Goal: Task Accomplishment & Management: Manage account settings

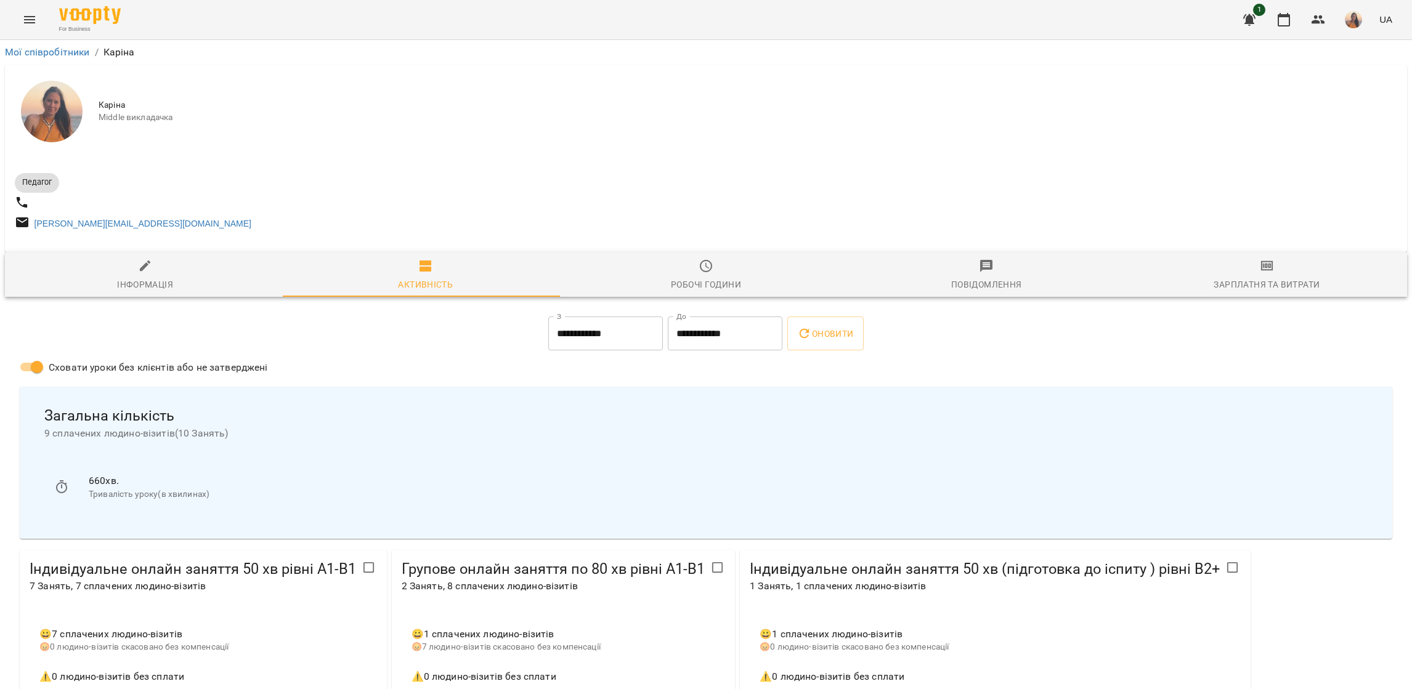
click at [35, 22] on icon "Menu" at bounding box center [29, 19] width 15 height 15
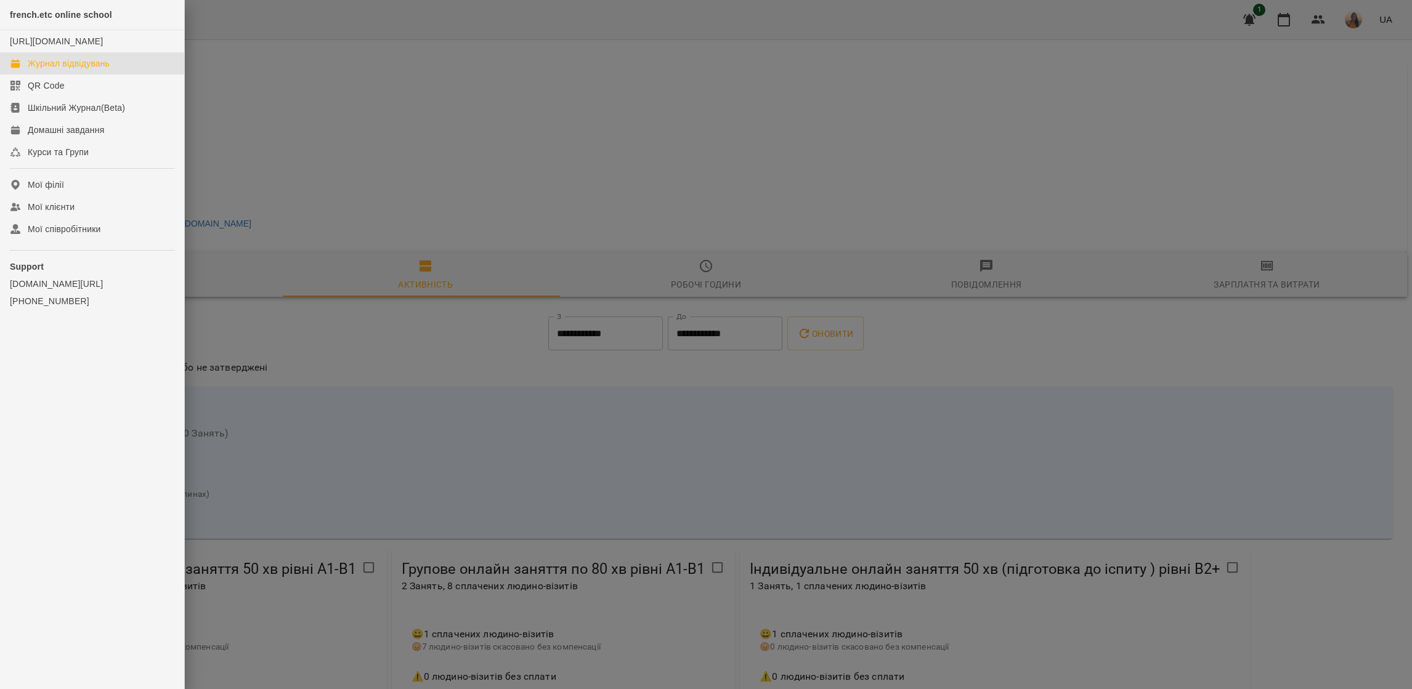
click at [58, 70] on div "Журнал відвідувань" at bounding box center [69, 63] width 82 height 12
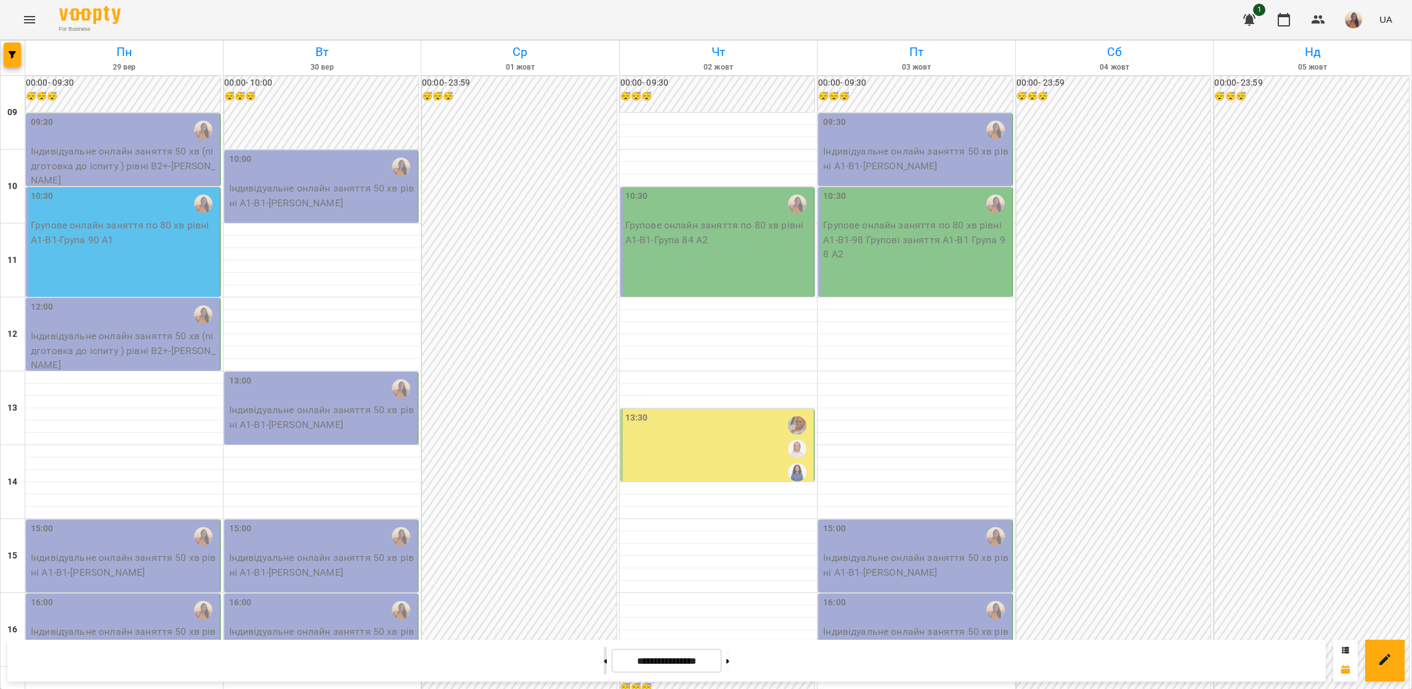
click at [604, 664] on button at bounding box center [605, 661] width 3 height 27
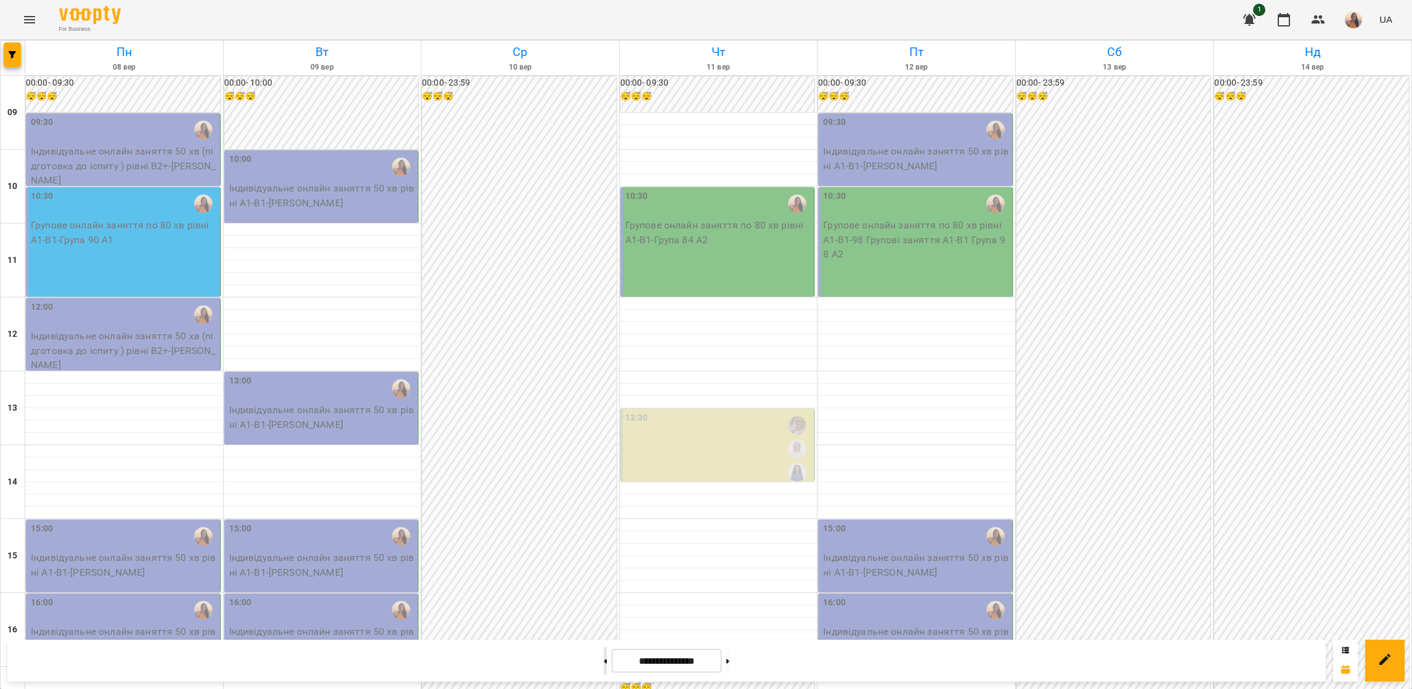
click at [604, 664] on button at bounding box center [605, 661] width 3 height 27
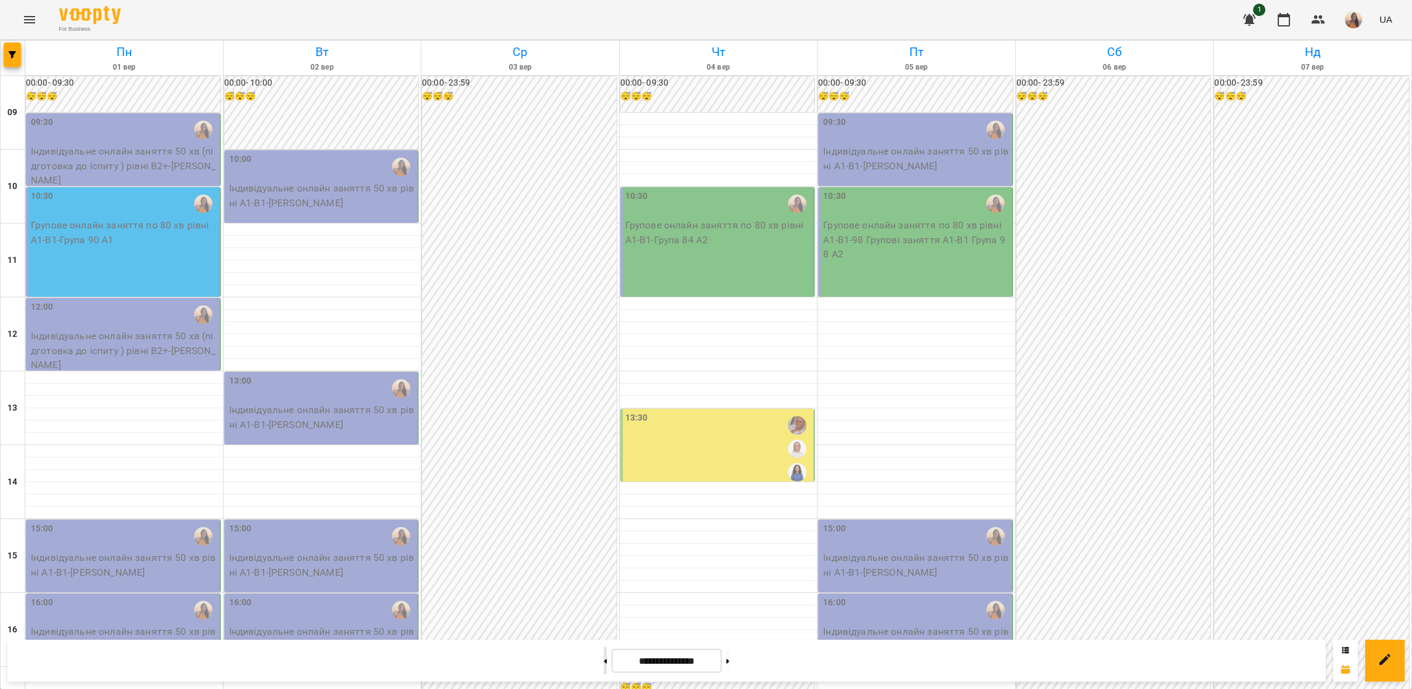
click at [604, 664] on button at bounding box center [605, 661] width 3 height 27
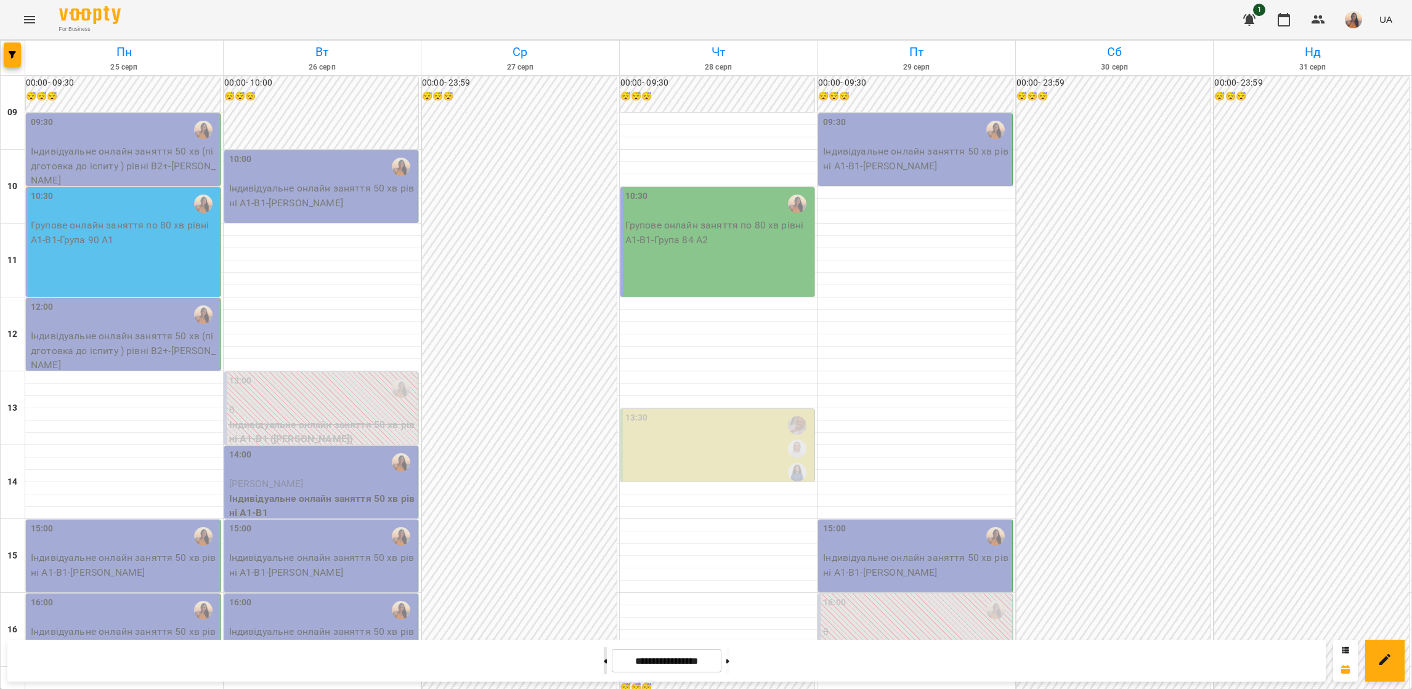
click at [604, 664] on button at bounding box center [605, 661] width 3 height 27
type input "**********"
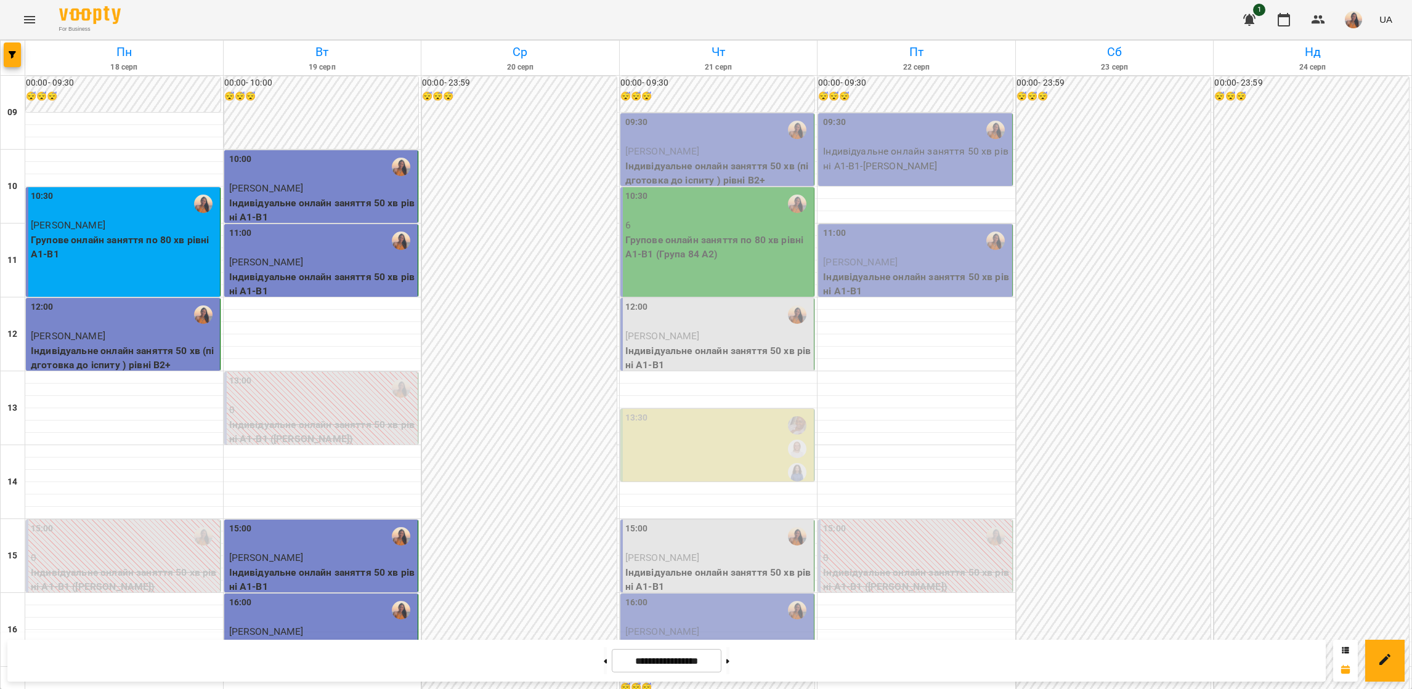
click at [691, 147] on p "[PERSON_NAME]" at bounding box center [718, 151] width 187 height 15
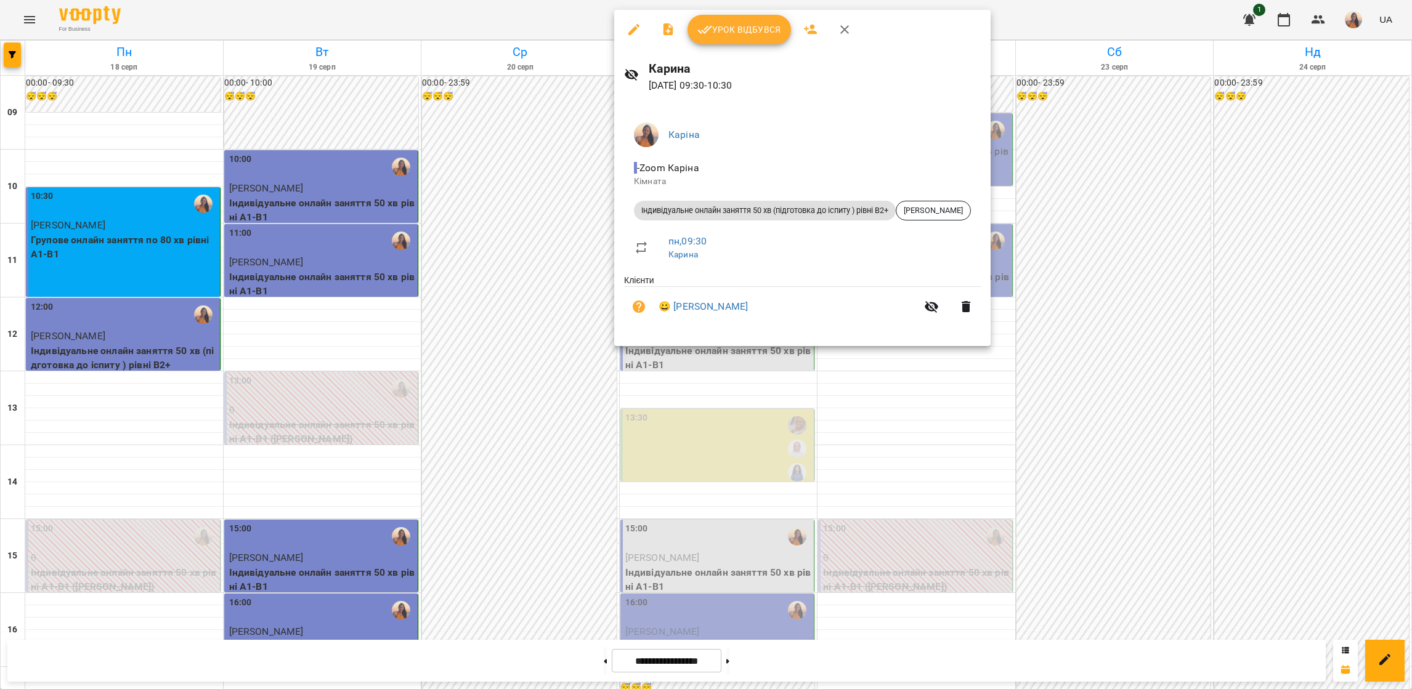
click at [733, 40] on button "Урок відбувся" at bounding box center [740, 30] width 104 height 30
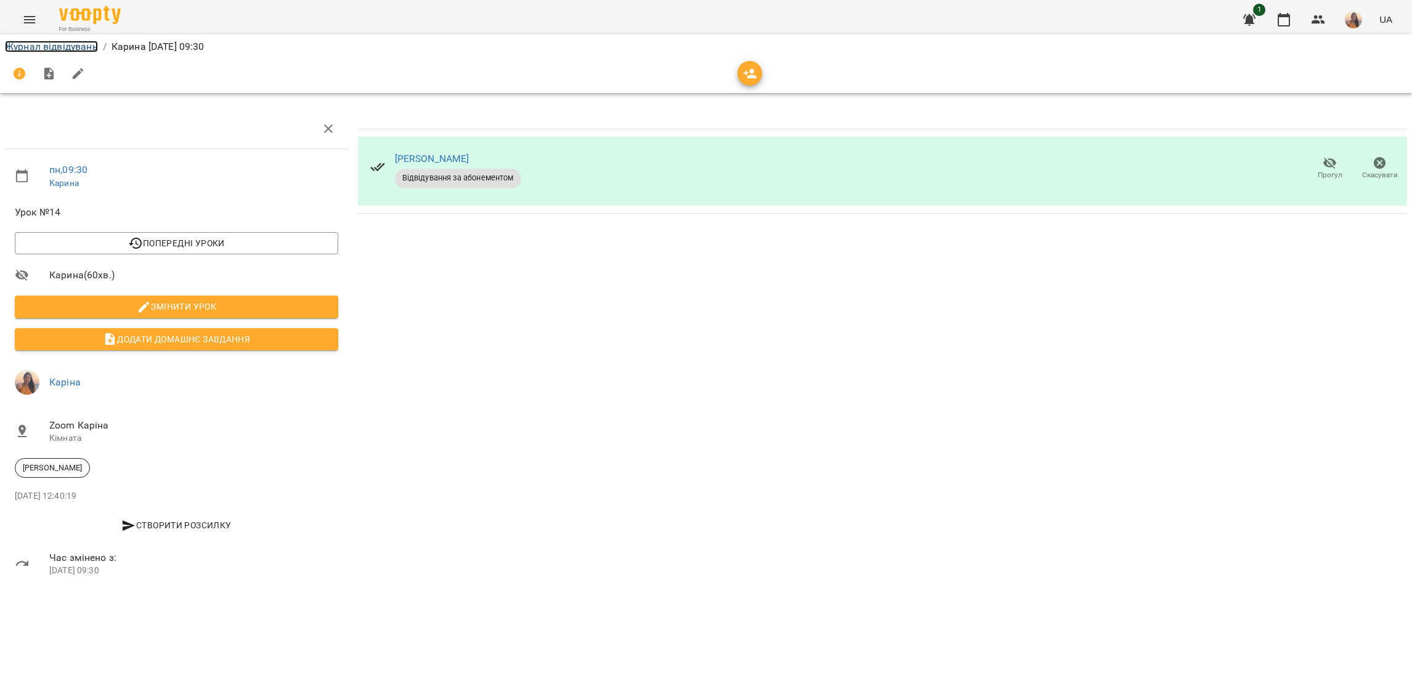
click at [71, 47] on link "Журнал відвідувань" at bounding box center [51, 47] width 93 height 12
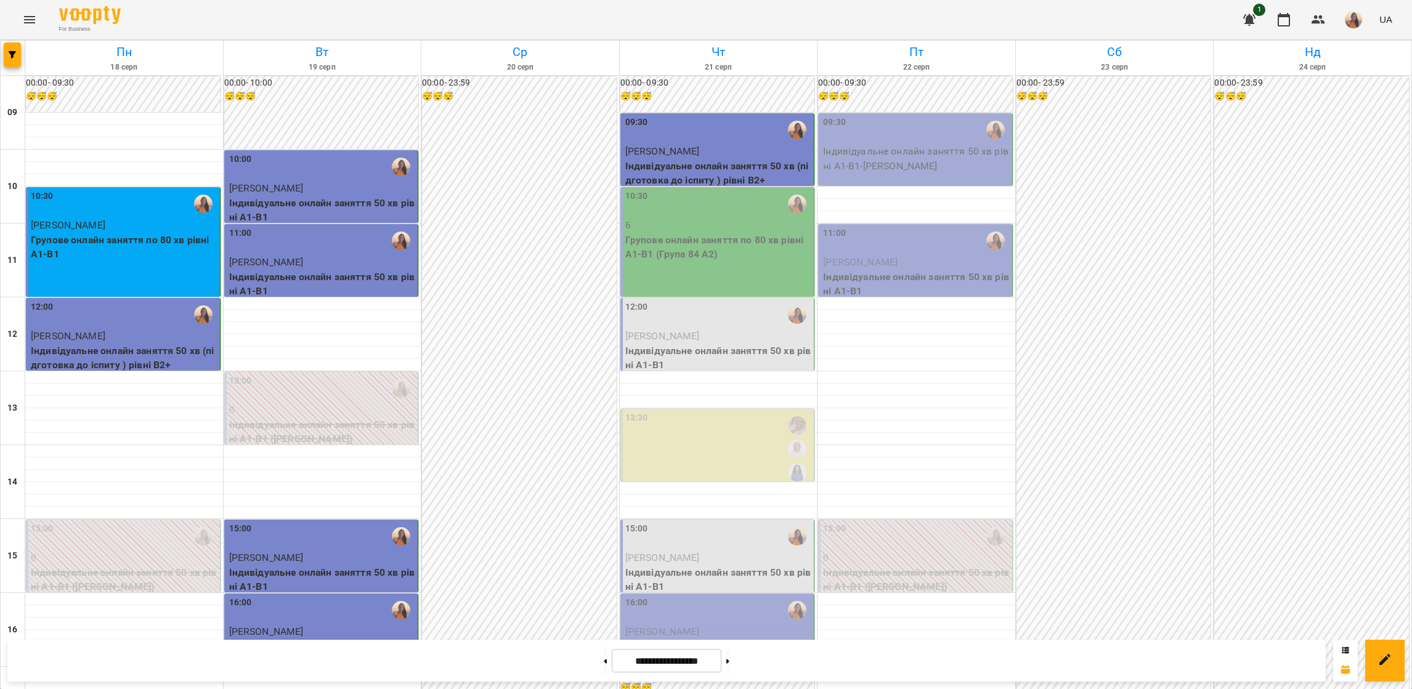
click at [730, 216] on div "10:30" at bounding box center [718, 204] width 187 height 28
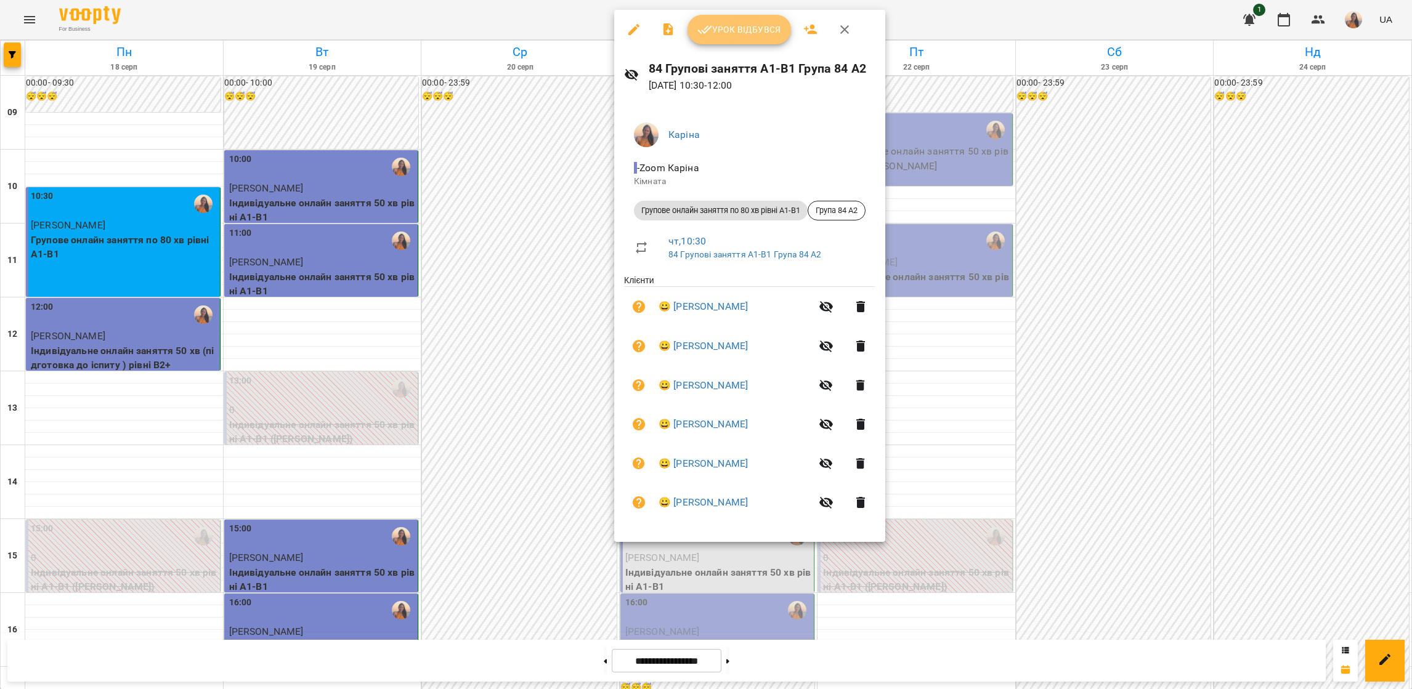
click at [718, 25] on span "Урок відбувся" at bounding box center [739, 29] width 84 height 15
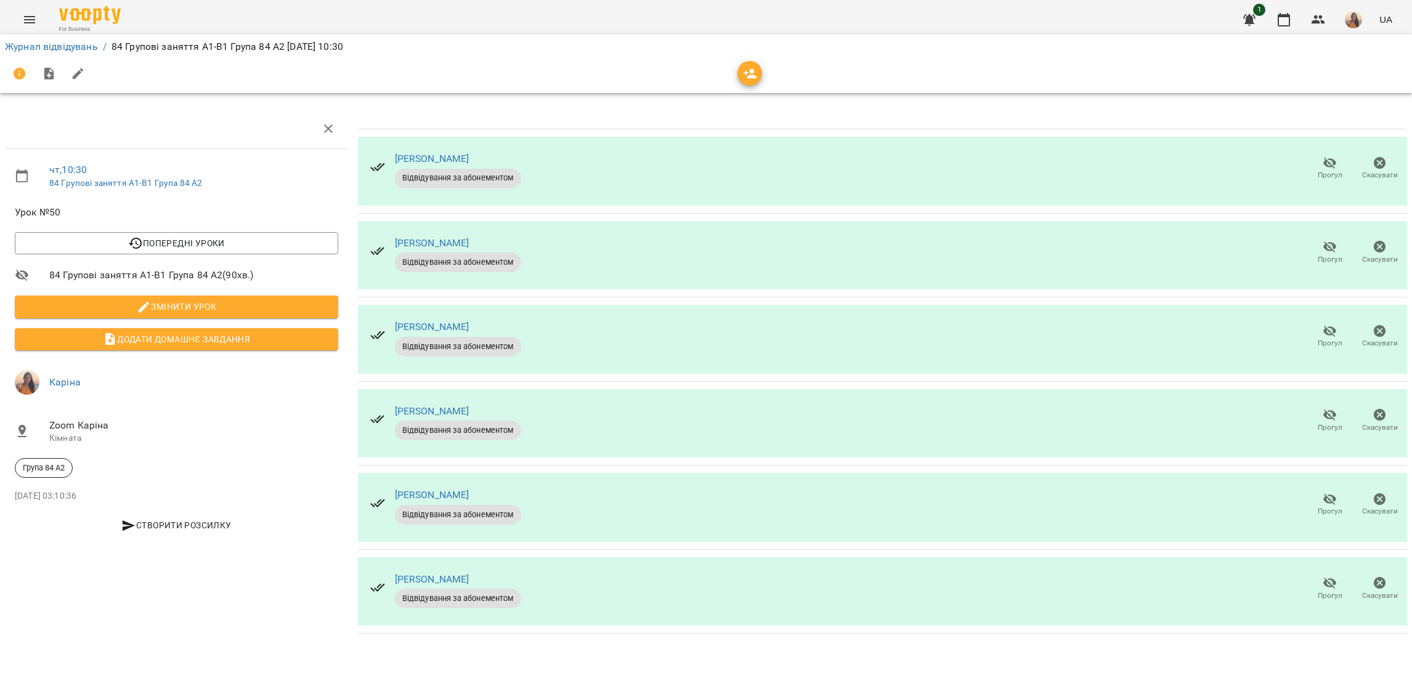
click at [1327, 163] on icon "button" at bounding box center [1330, 163] width 15 height 15
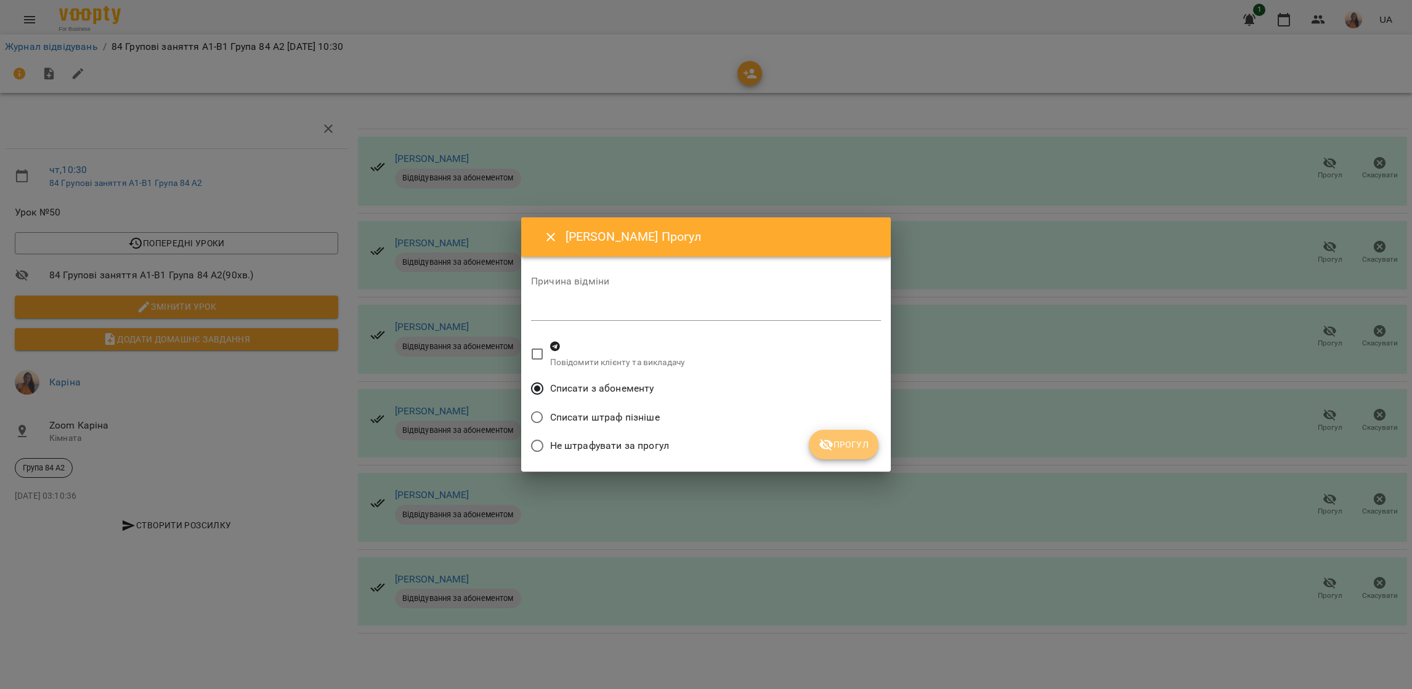
click at [864, 447] on span "Прогул" at bounding box center [844, 444] width 50 height 15
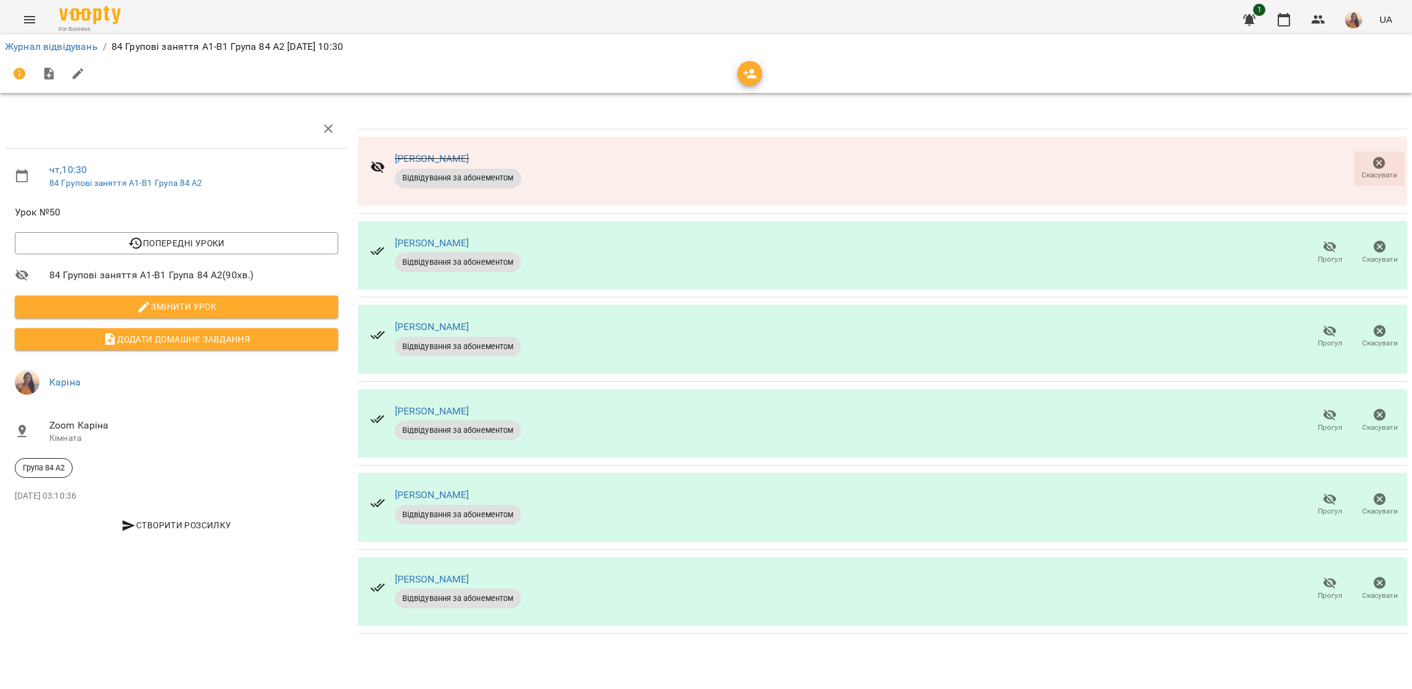
click at [1329, 247] on icon "button" at bounding box center [1330, 248] width 14 height 12
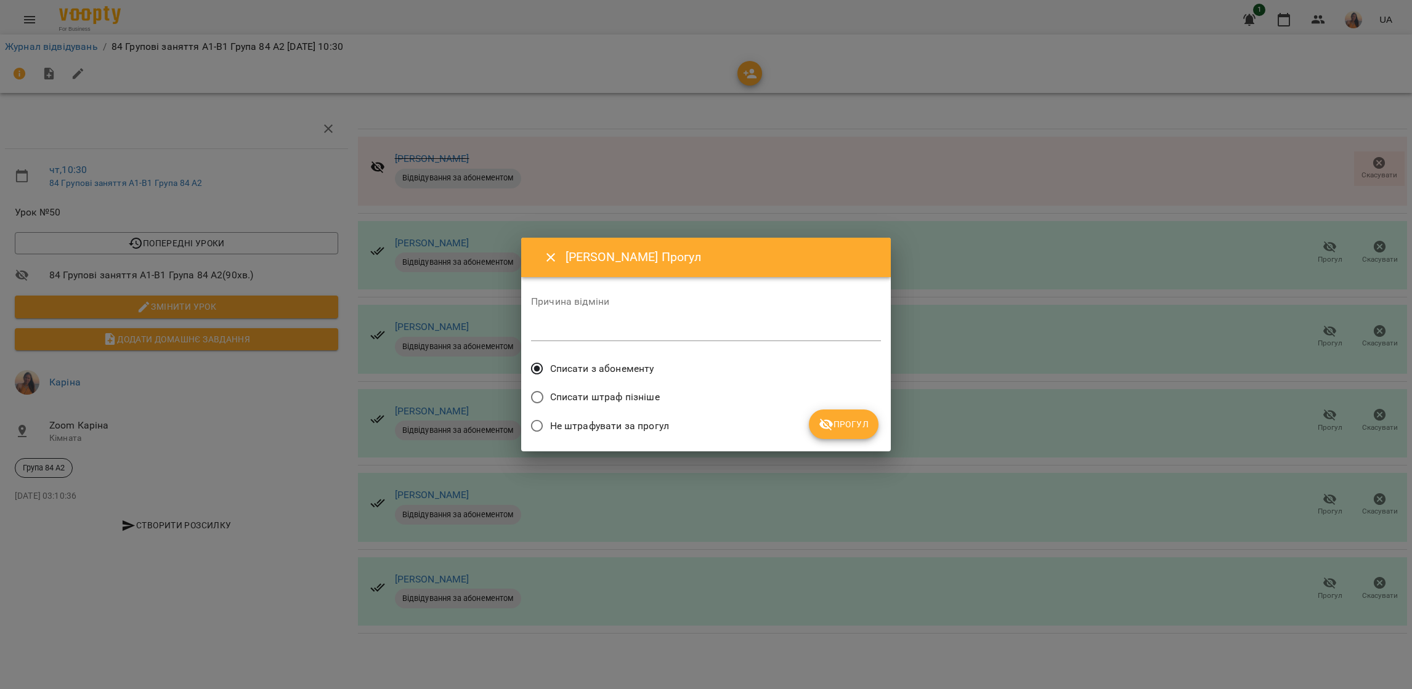
click at [855, 422] on span "Прогул" at bounding box center [844, 424] width 50 height 15
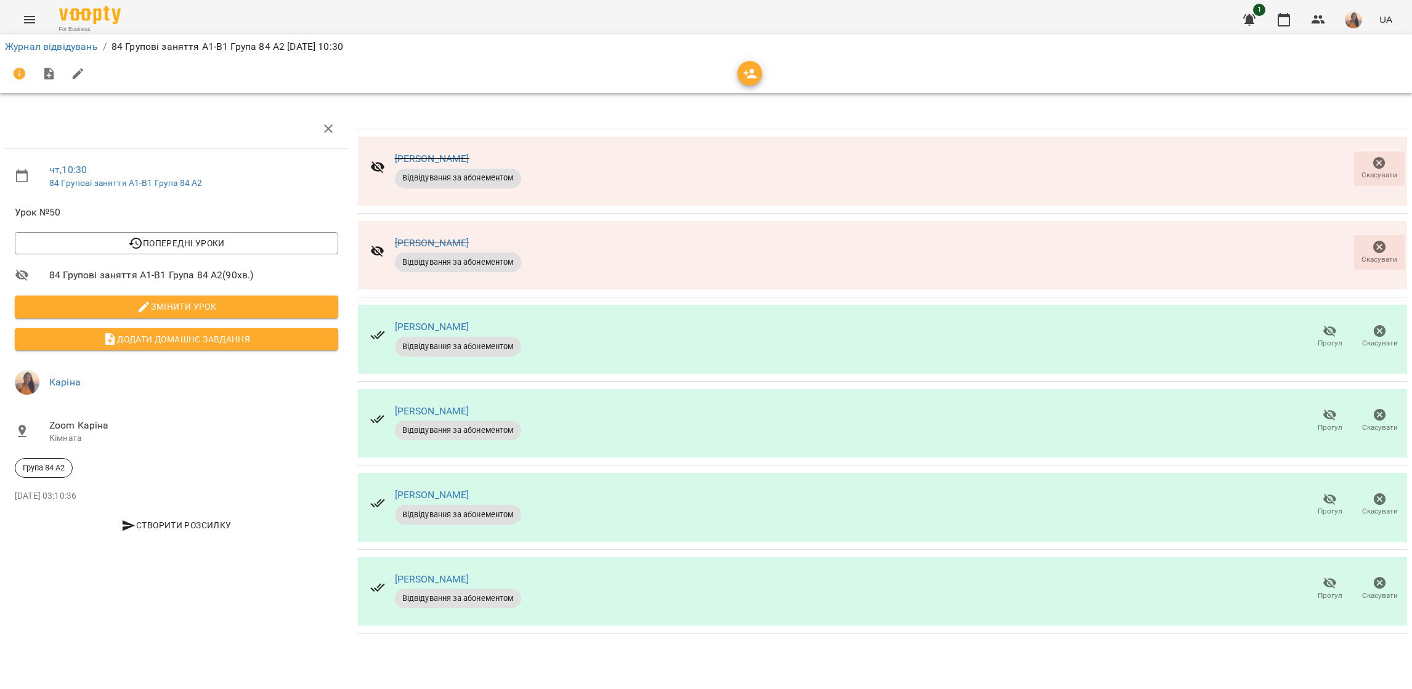
click at [1331, 591] on span "Прогул" at bounding box center [1330, 596] width 25 height 10
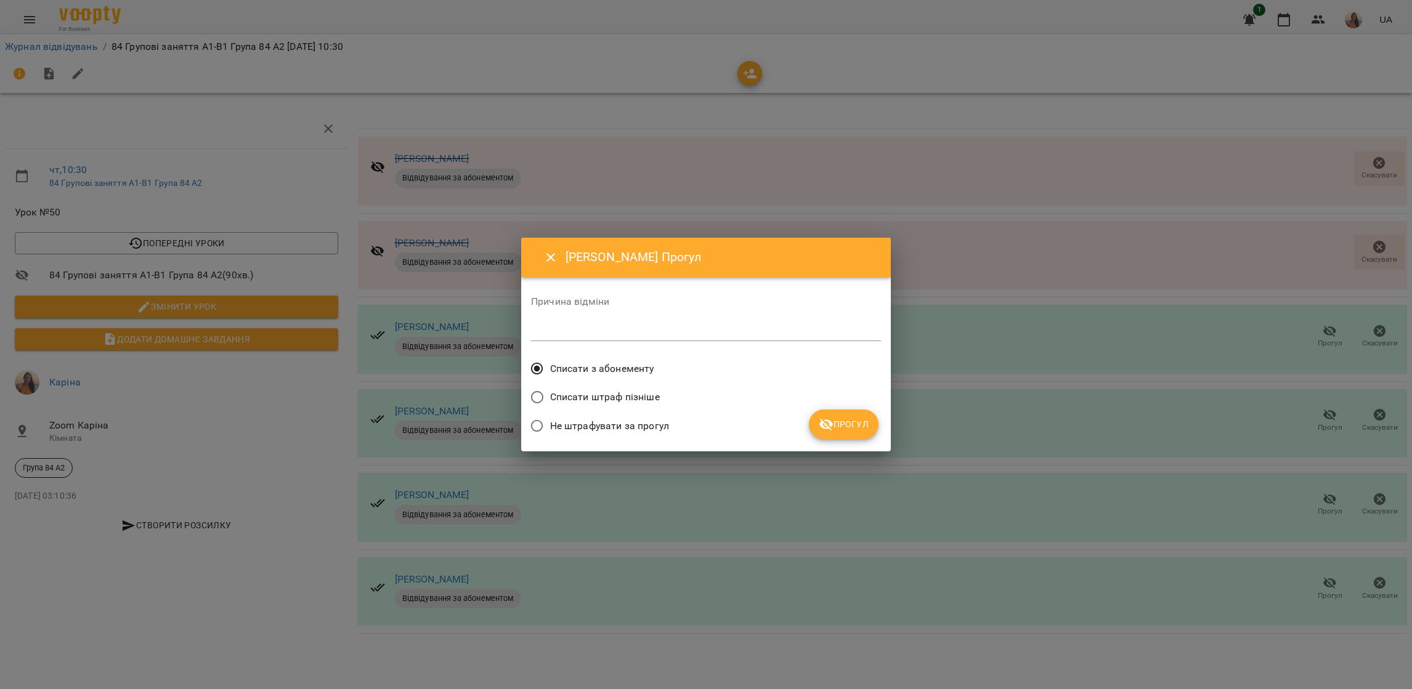
click at [852, 425] on span "Прогул" at bounding box center [844, 424] width 50 height 15
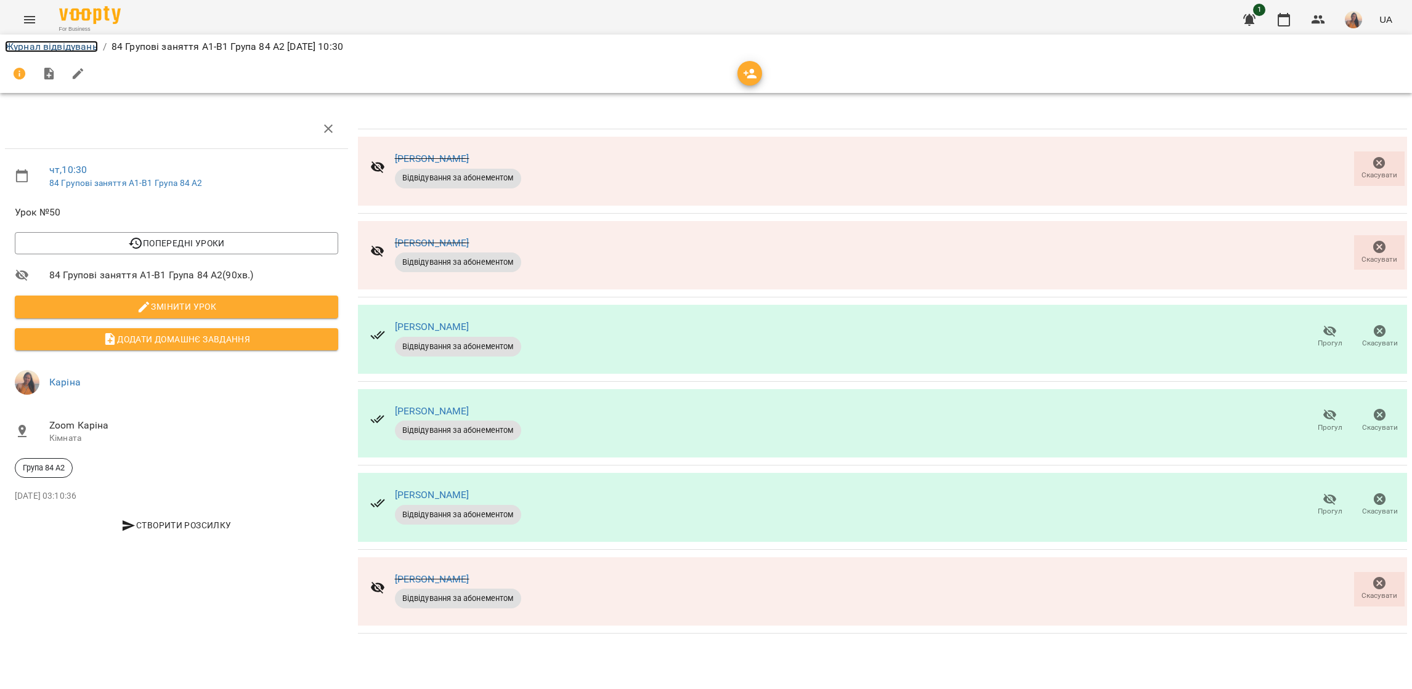
drag, startPoint x: 57, startPoint y: 45, endPoint x: 109, endPoint y: 63, distance: 55.3
click at [57, 45] on link "Журнал відвідувань" at bounding box center [51, 47] width 93 height 12
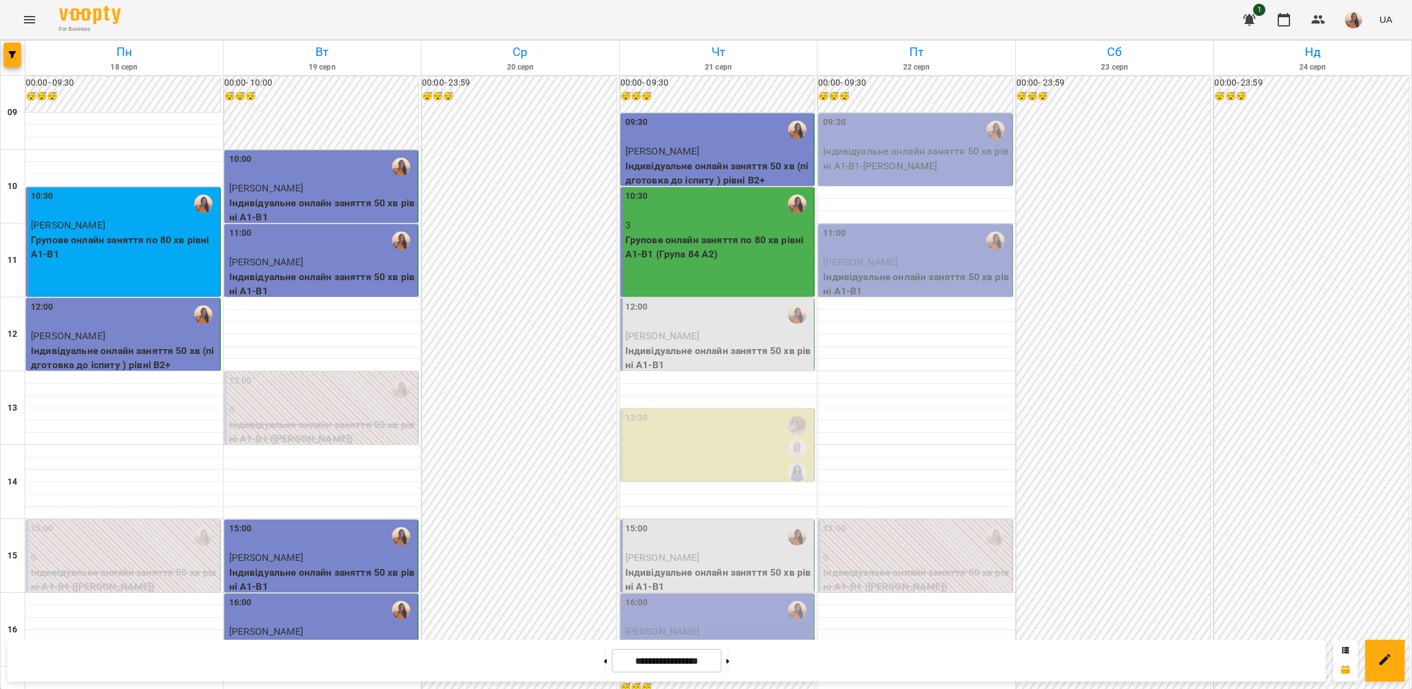
click at [671, 338] on span "[PERSON_NAME]" at bounding box center [662, 336] width 75 height 12
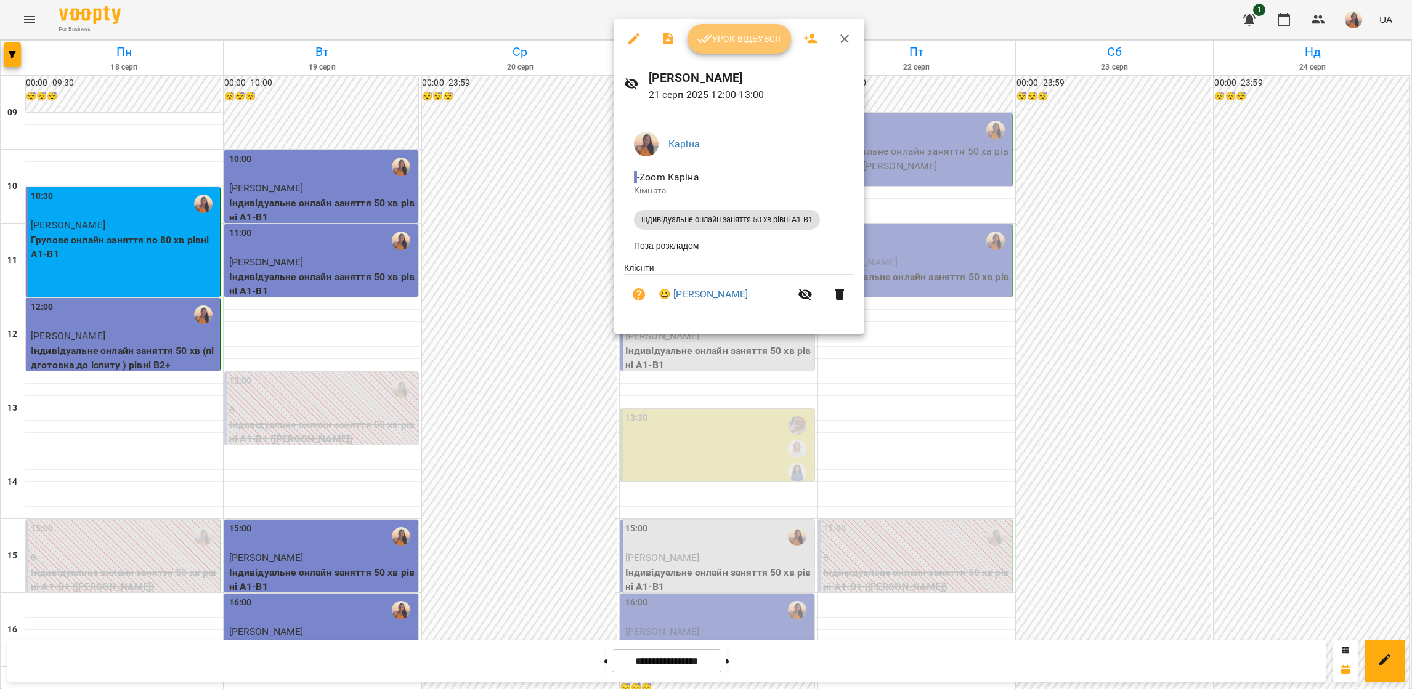
click at [738, 31] on span "Урок відбувся" at bounding box center [739, 38] width 84 height 15
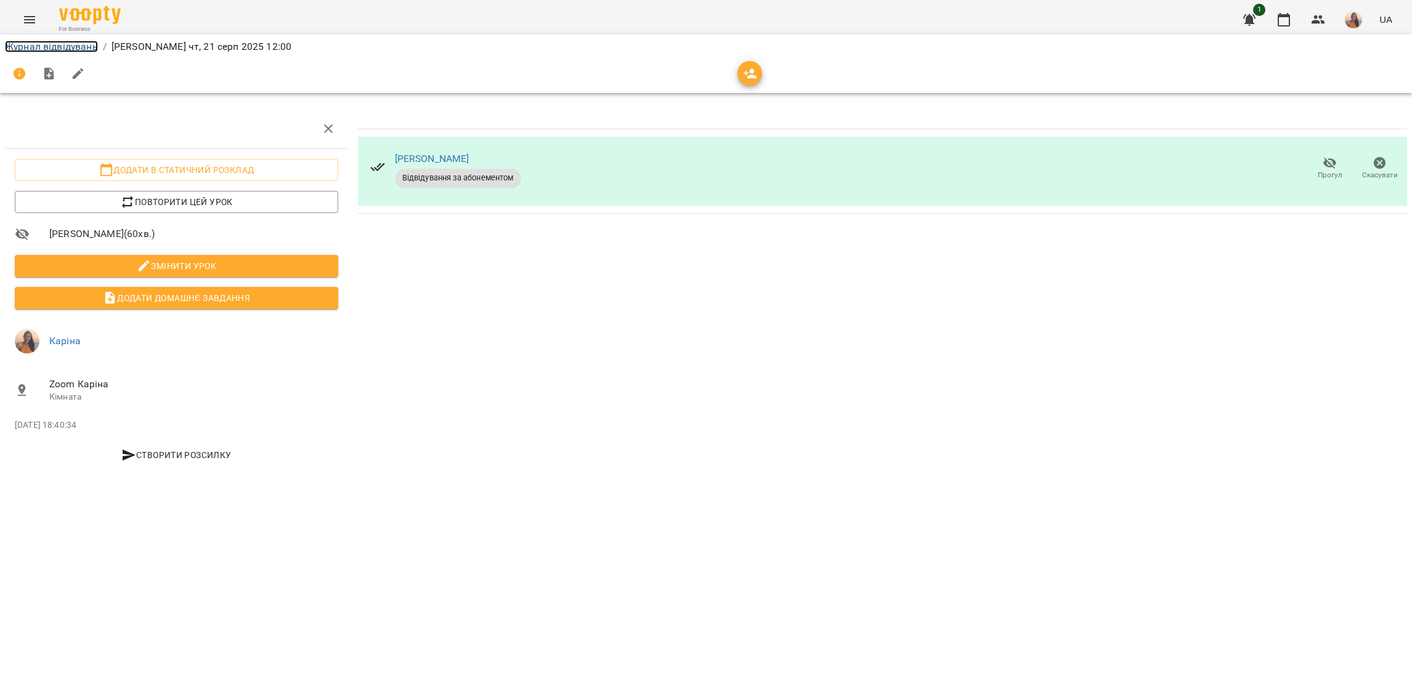
click at [68, 49] on link "Журнал відвідувань" at bounding box center [51, 47] width 93 height 12
